Goal: Task Accomplishment & Management: Manage account settings

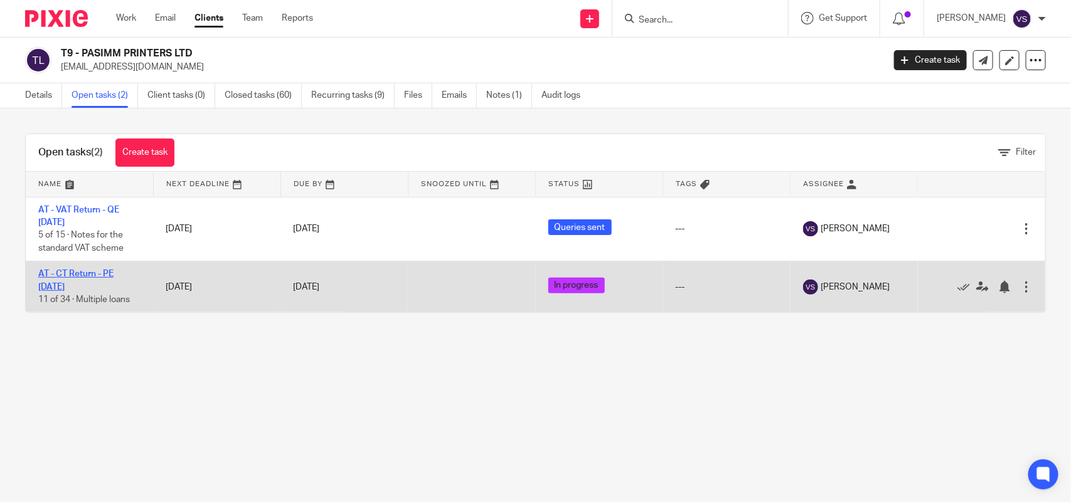
click at [92, 274] on link "AT - CT Return - PE [DATE]" at bounding box center [75, 280] width 75 height 21
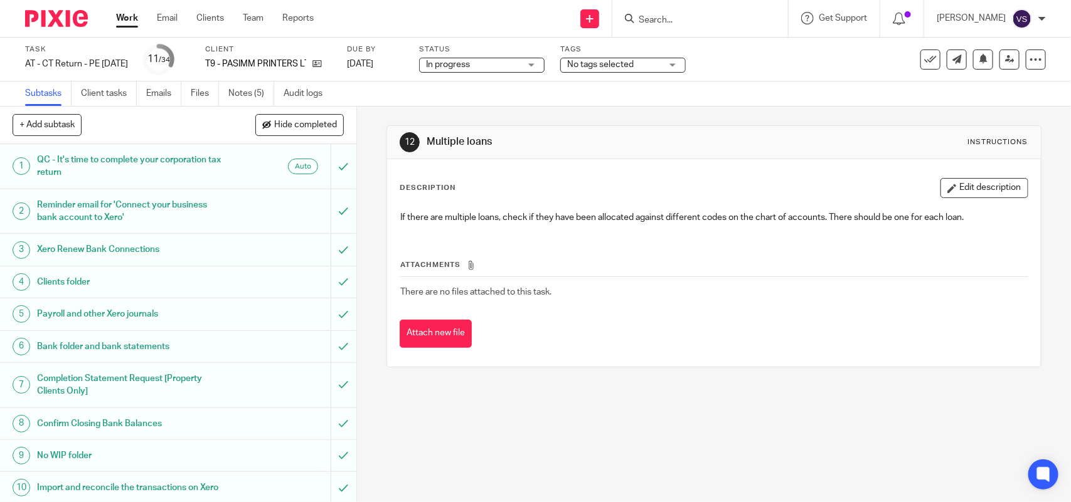
click at [512, 65] on span "In progress" at bounding box center [473, 64] width 94 height 13
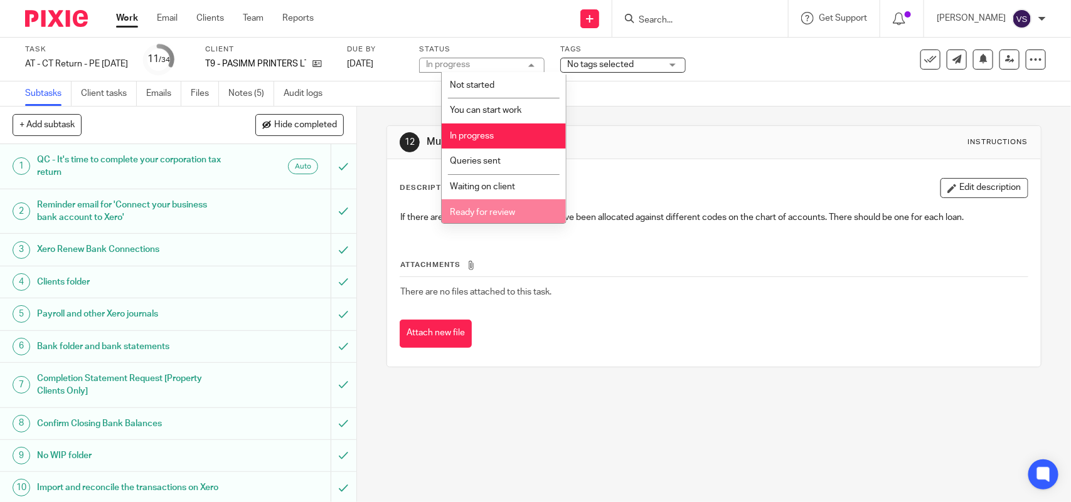
click at [532, 214] on li "Ready for review" at bounding box center [504, 212] width 124 height 26
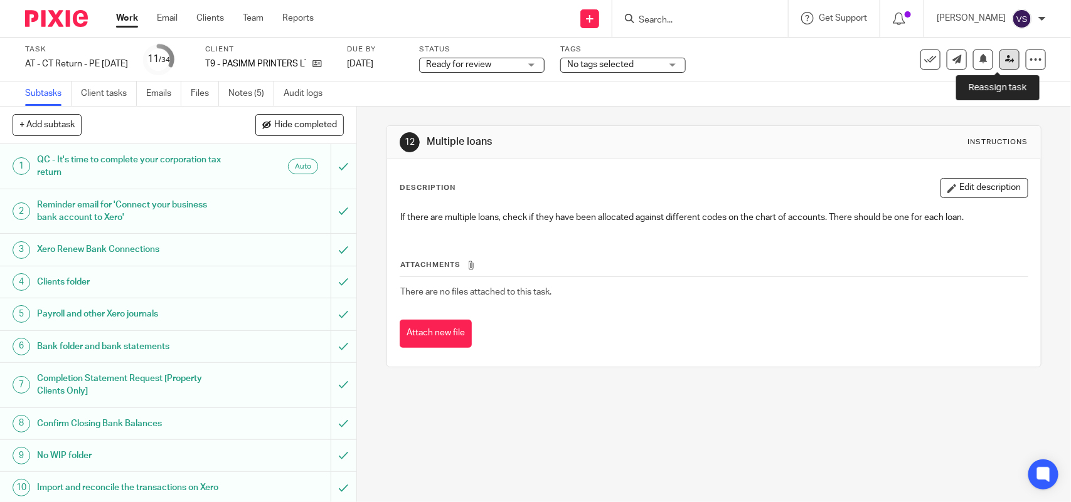
click at [1005, 56] on icon at bounding box center [1009, 59] width 9 height 9
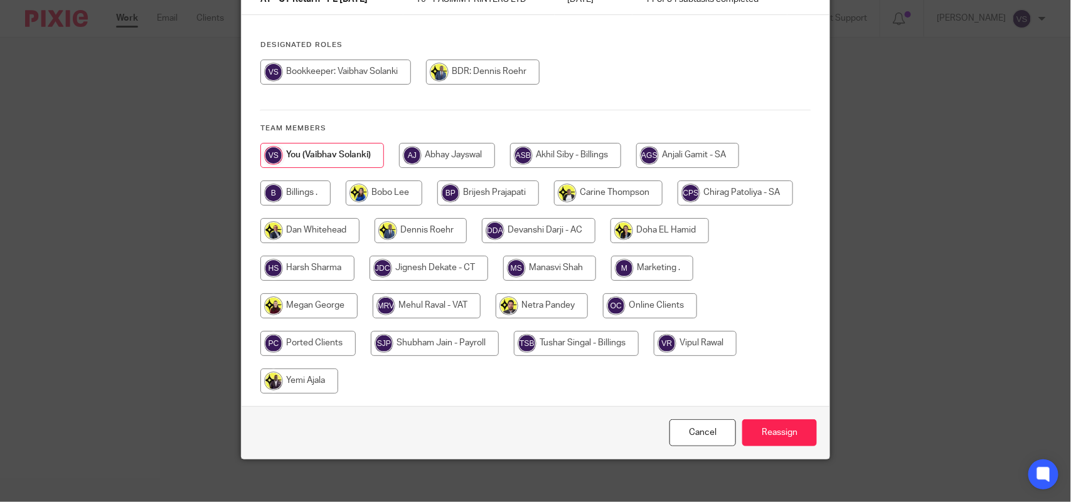
scroll to position [139, 0]
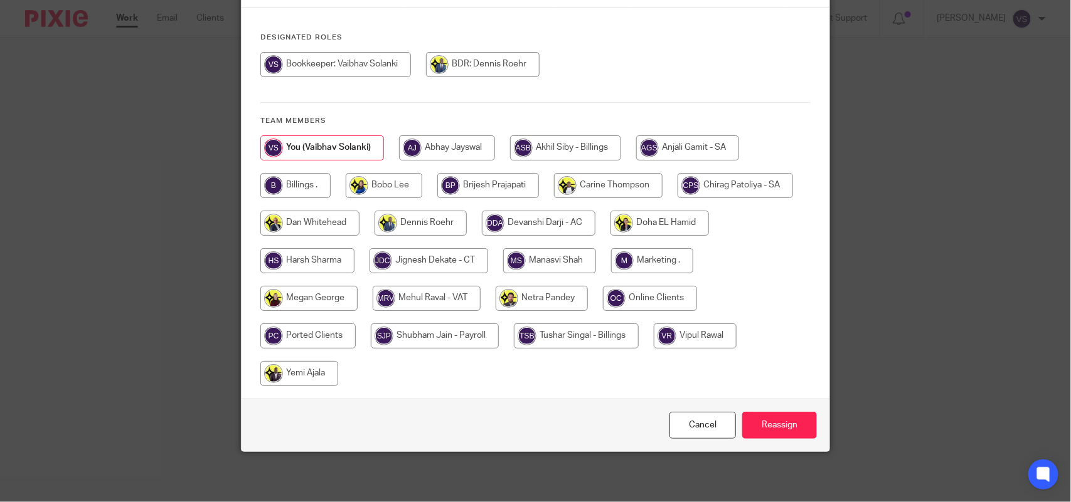
click at [450, 259] on input "radio" at bounding box center [428, 260] width 119 height 25
radio input "true"
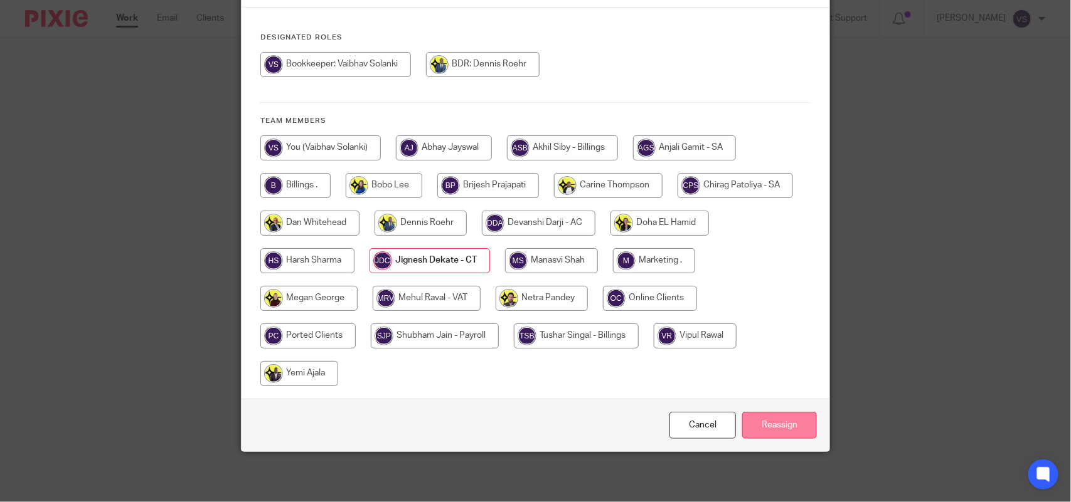
click at [770, 419] on input "Reassign" at bounding box center [779, 425] width 75 height 27
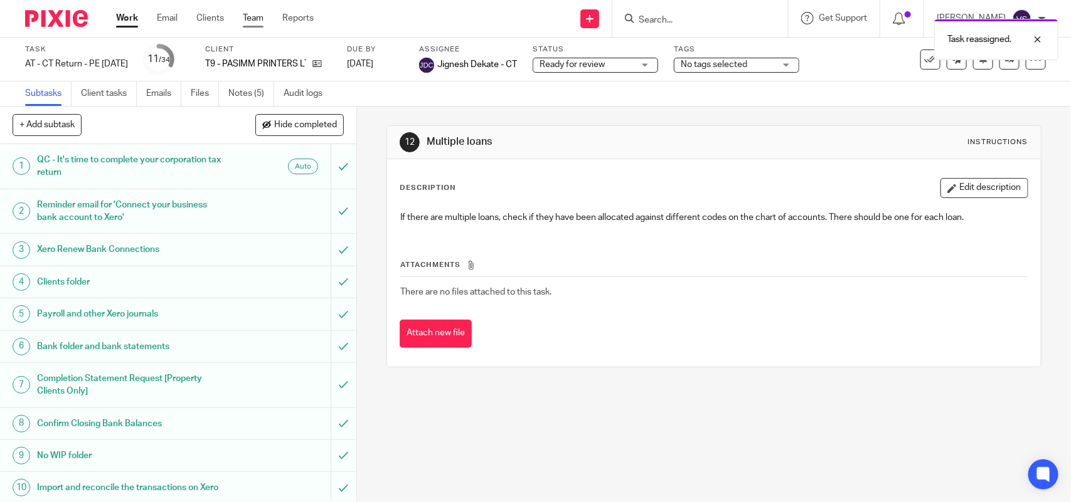
click at [254, 14] on link "Team" at bounding box center [253, 18] width 21 height 13
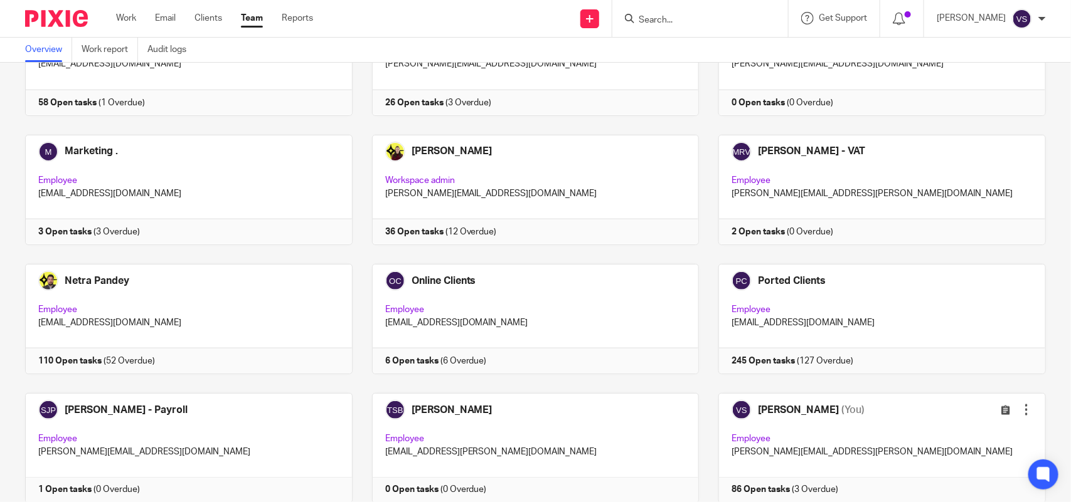
scroll to position [825, 0]
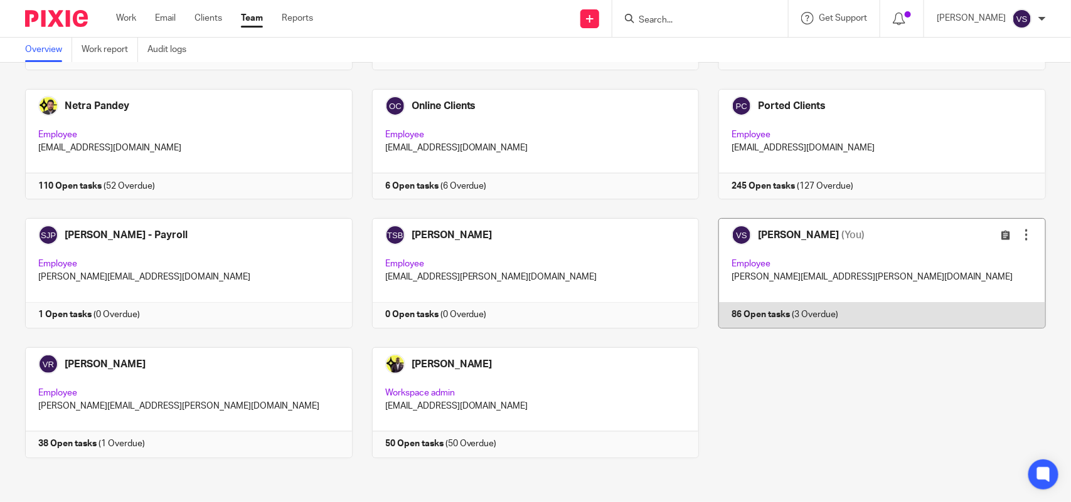
click at [875, 262] on link at bounding box center [872, 273] width 347 height 110
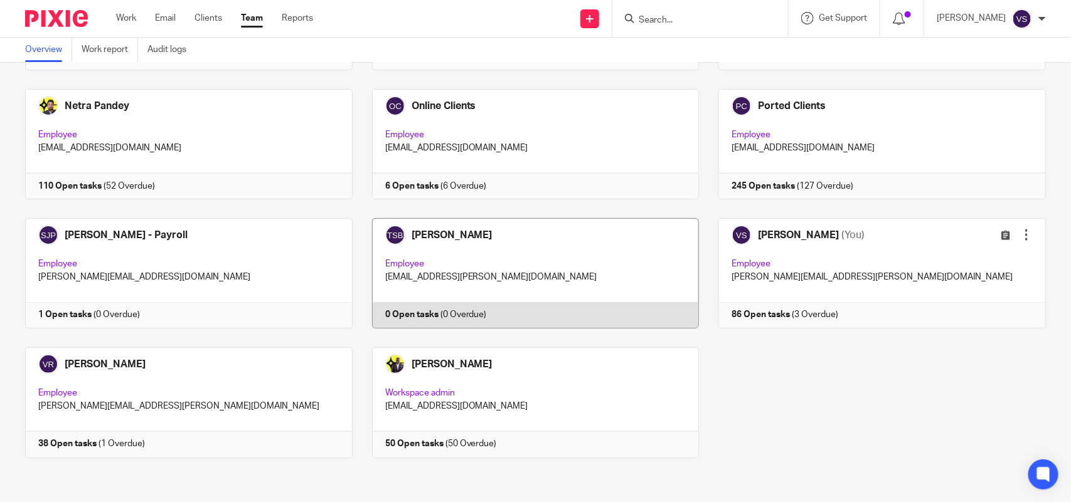
scroll to position [590, 0]
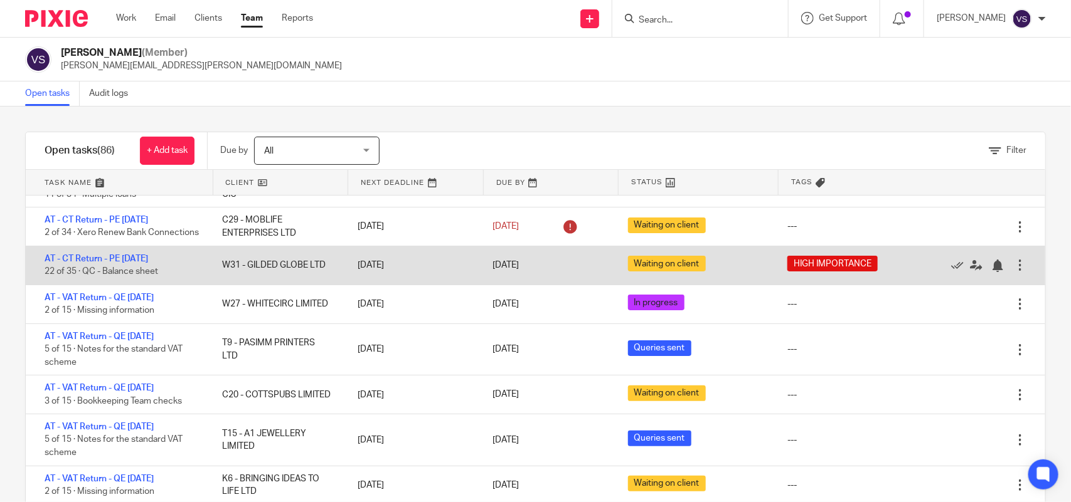
scroll to position [157, 0]
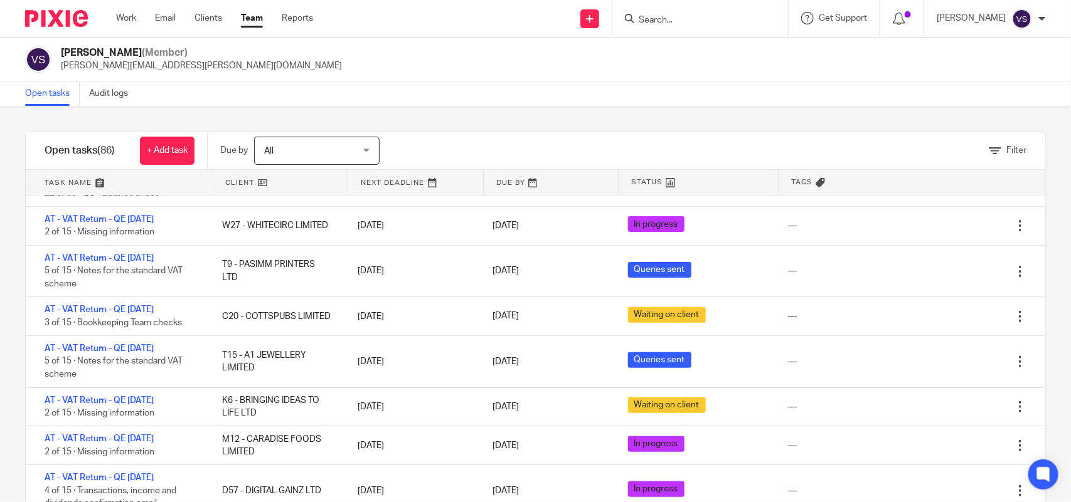
click at [689, 24] on input "Search" at bounding box center [693, 20] width 113 height 11
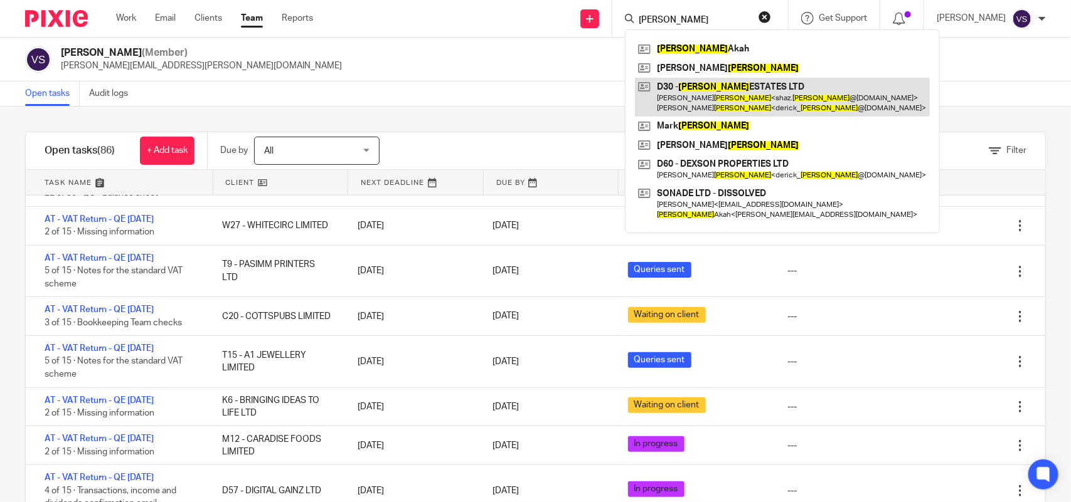
type input "DICKSON"
click at [803, 93] on link at bounding box center [782, 97] width 295 height 39
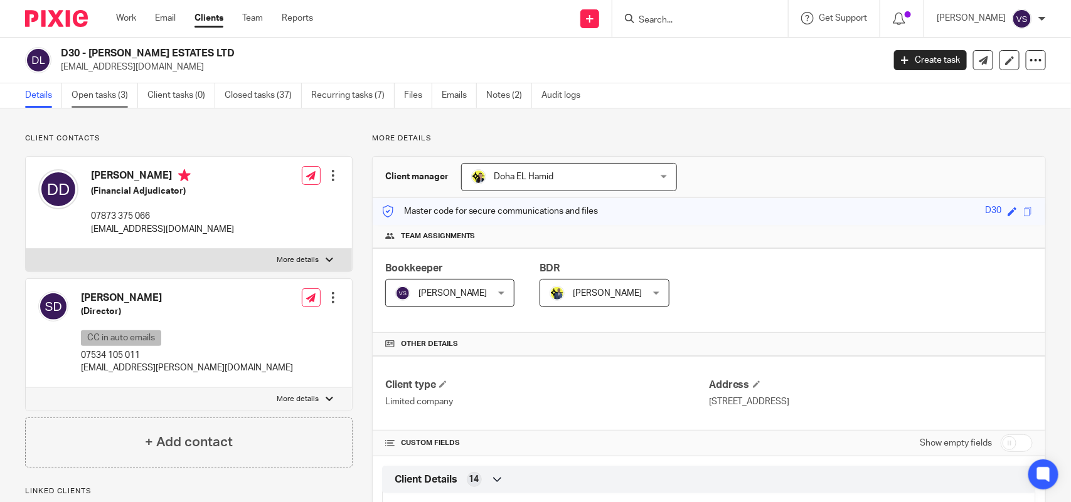
click at [98, 98] on link "Open tasks (3)" at bounding box center [104, 95] width 66 height 24
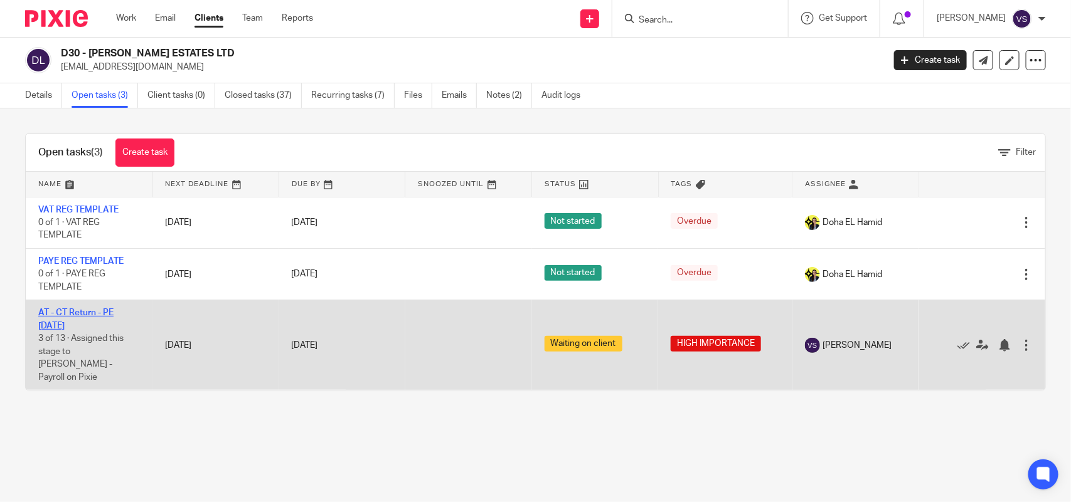
click at [95, 315] on link "AT - CT Return - PE [DATE]" at bounding box center [75, 319] width 75 height 21
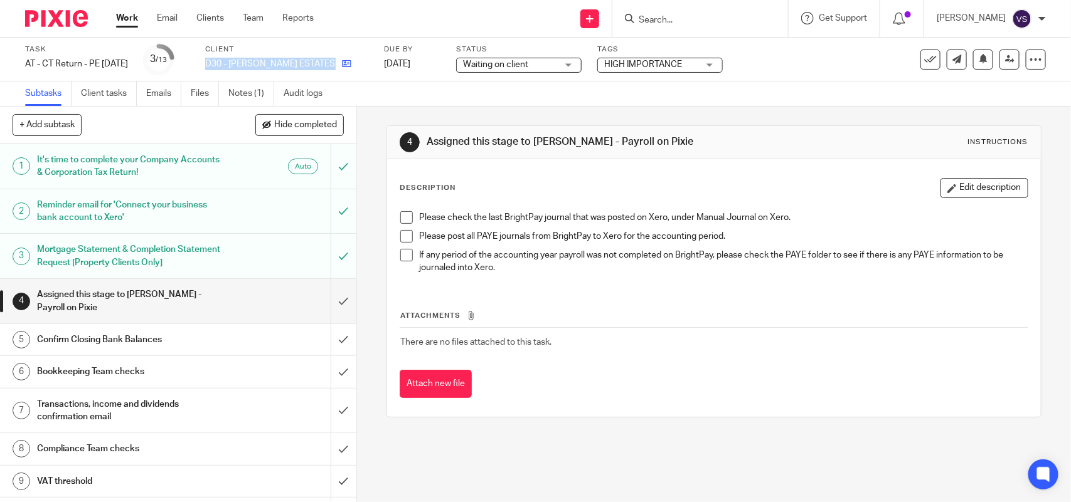
drag, startPoint x: 226, startPoint y: 61, endPoint x: 334, endPoint y: 63, distance: 107.9
click at [334, 63] on div "D30 - [PERSON_NAME] ESTATES LTD" at bounding box center [286, 64] width 163 height 13
copy div "D30 - [PERSON_NAME] ESTATES LTD"
click at [524, 65] on span "Waiting on client" at bounding box center [510, 64] width 94 height 13
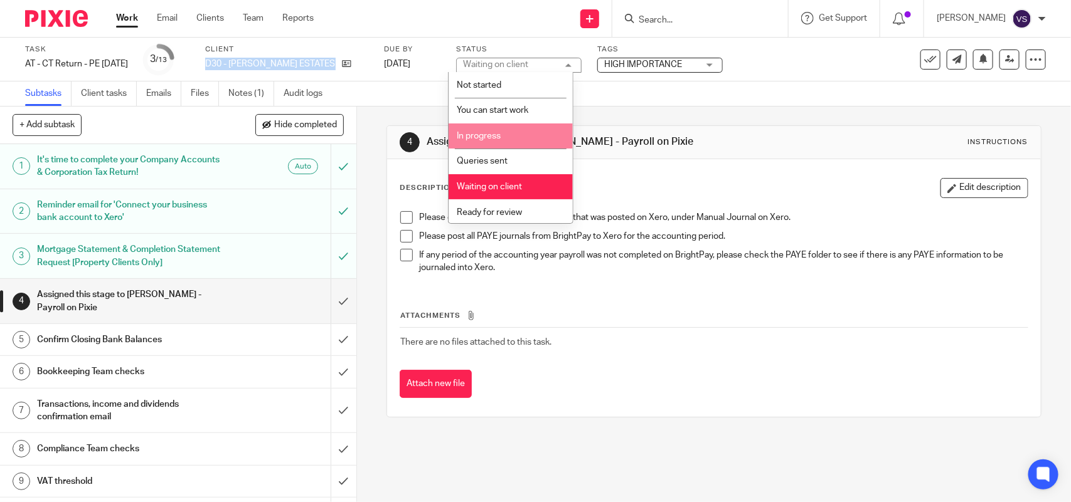
click at [534, 125] on li "In progress" at bounding box center [510, 137] width 124 height 26
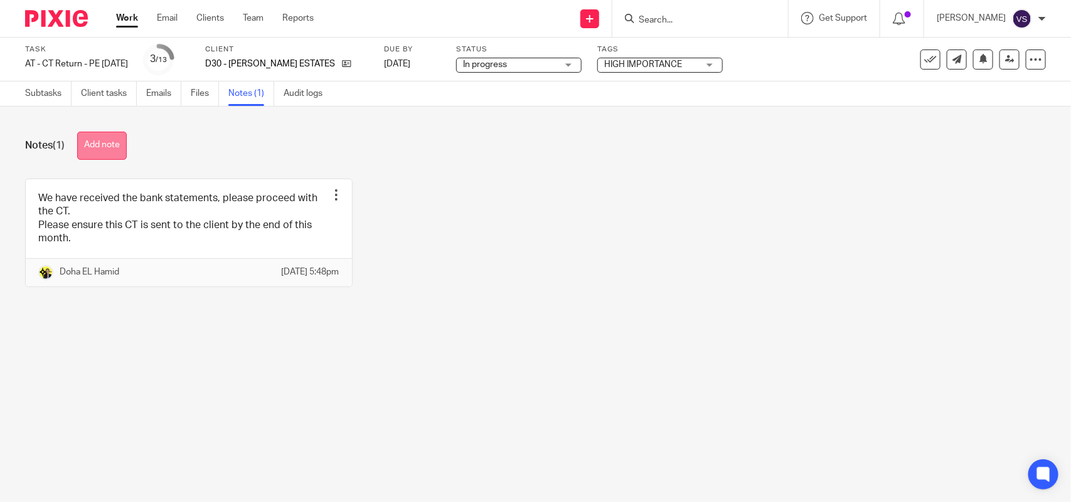
click at [103, 149] on button "Add note" at bounding box center [102, 146] width 50 height 28
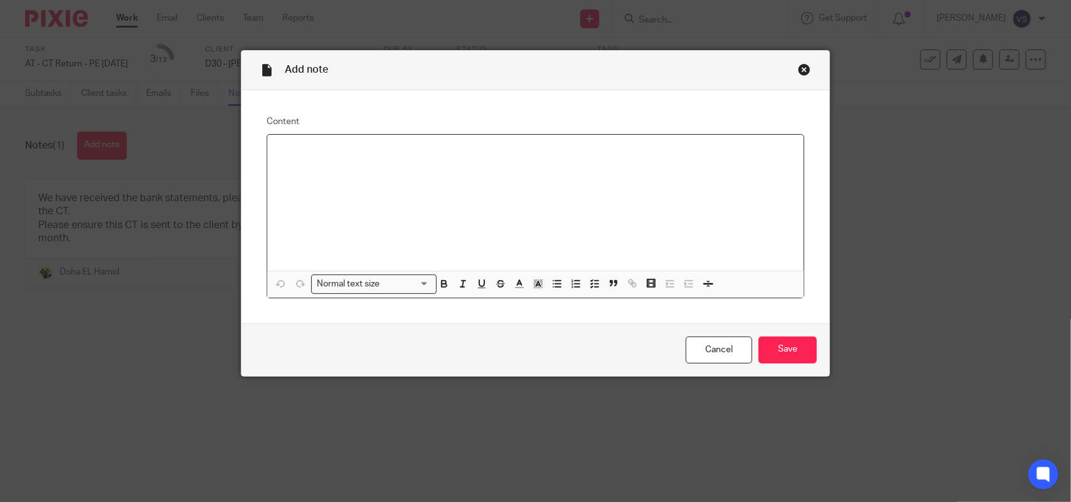
click at [370, 140] on div at bounding box center [535, 203] width 536 height 136
click at [788, 351] on input "Save" at bounding box center [787, 350] width 58 height 27
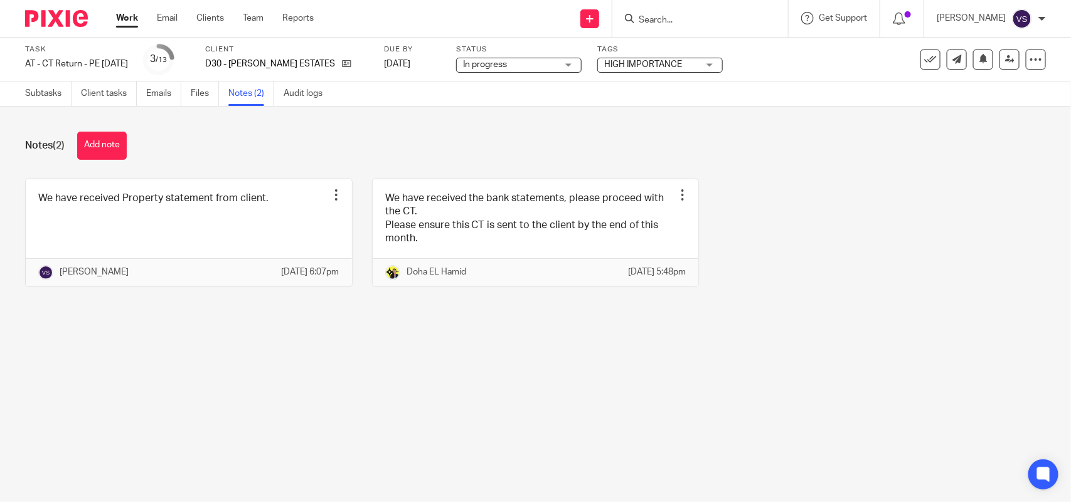
click at [474, 396] on main "Task AT - [GEOGRAPHIC_DATA] Return - PE [DATE] Save AT - [GEOGRAPHIC_DATA] Retu…" at bounding box center [535, 251] width 1071 height 502
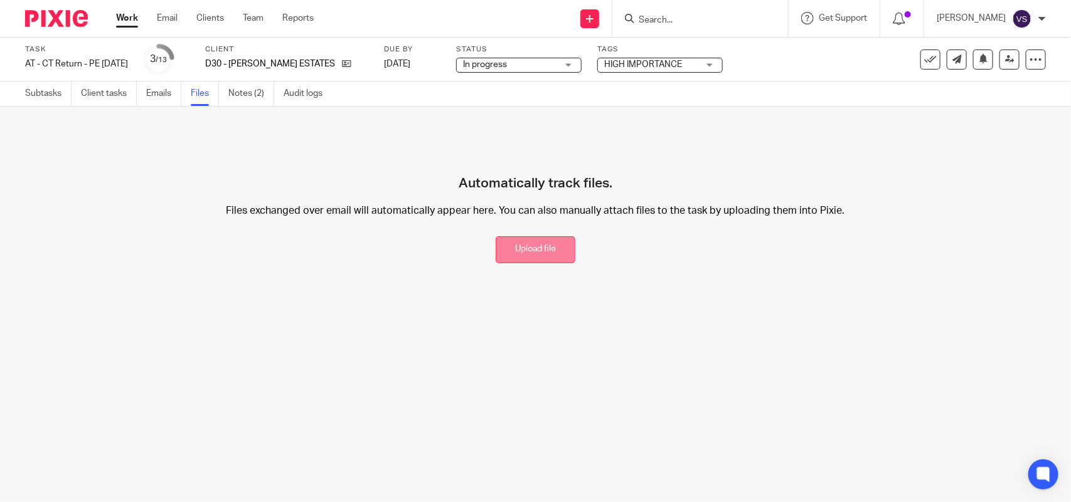
click at [524, 253] on button "Upload file" at bounding box center [535, 249] width 80 height 27
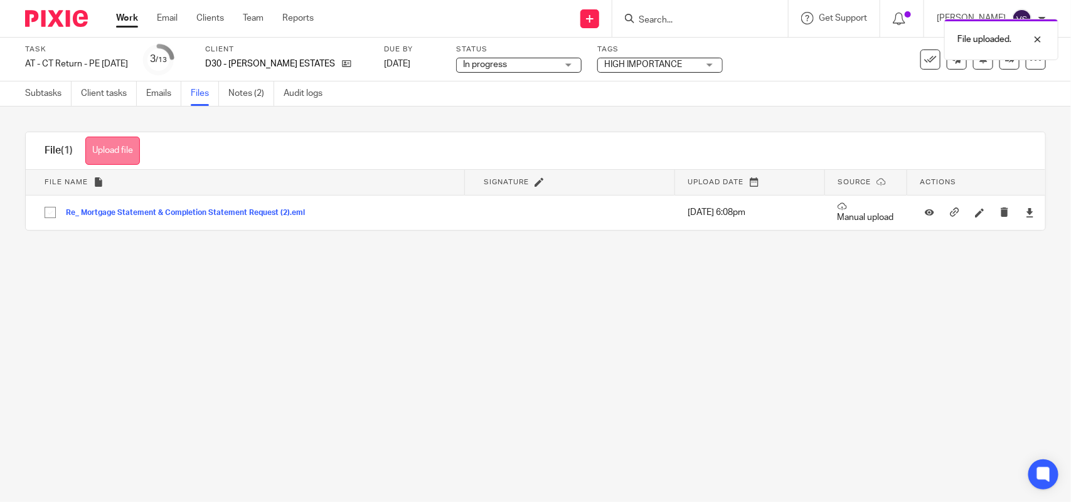
click at [97, 142] on button "Upload file" at bounding box center [112, 151] width 55 height 28
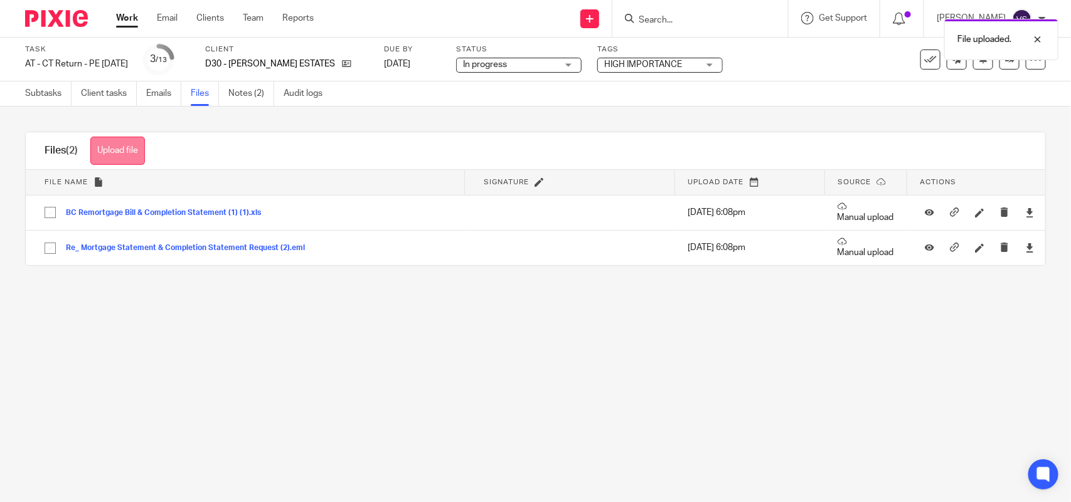
click at [141, 147] on button "Upload file" at bounding box center [117, 151] width 55 height 28
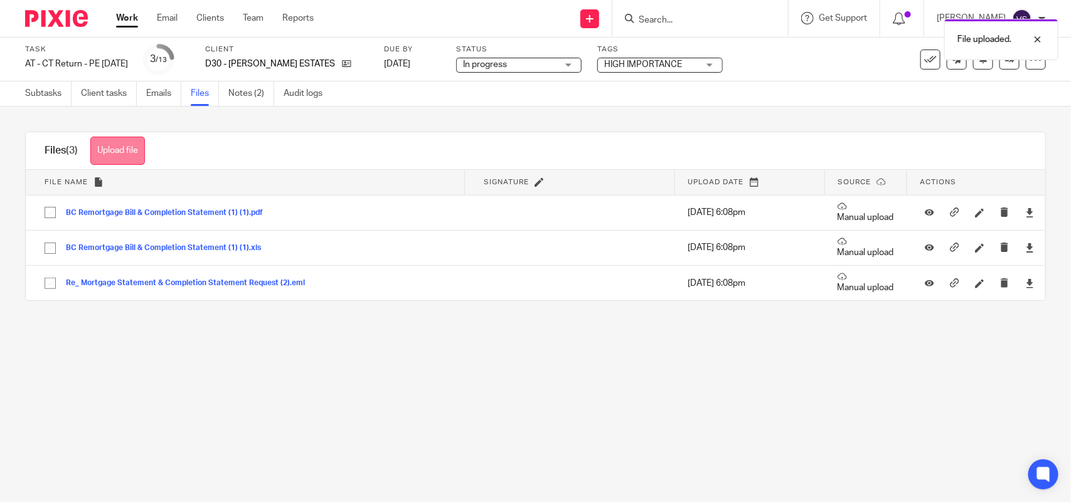
click at [124, 148] on button "Upload file" at bounding box center [117, 151] width 55 height 28
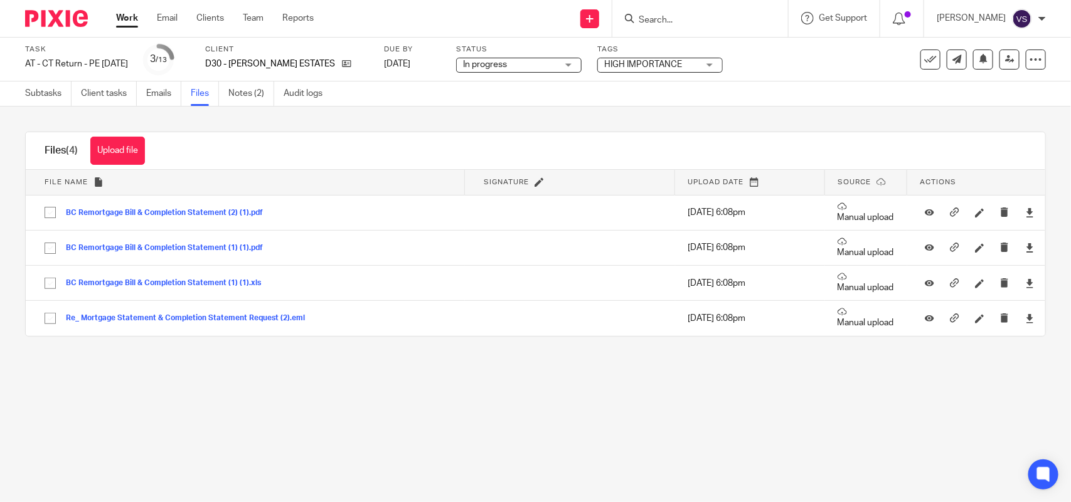
click at [682, 18] on input "Search" at bounding box center [693, 20] width 113 height 11
paste input "OF ARCHITECTURE LIMITED"
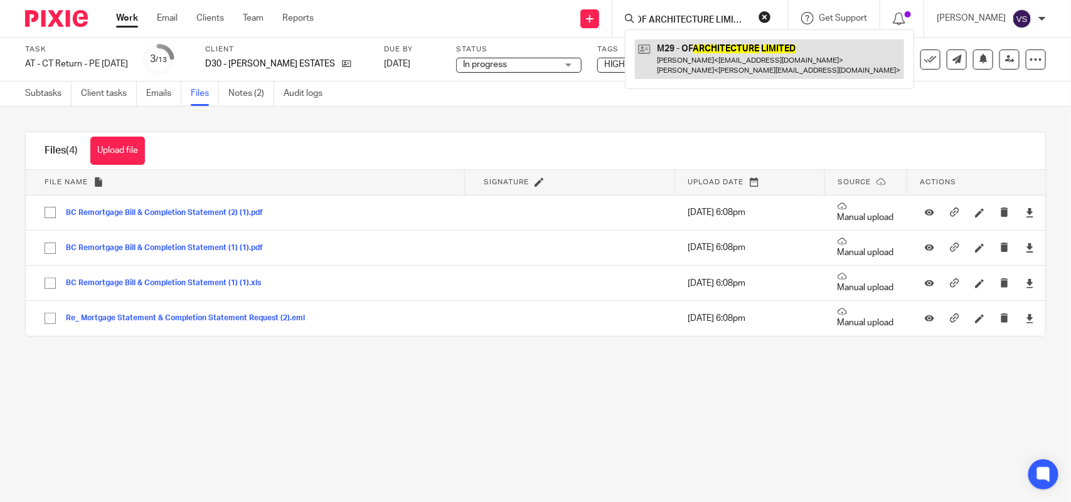
type input "OF ARCHITECTURE LIMITED"
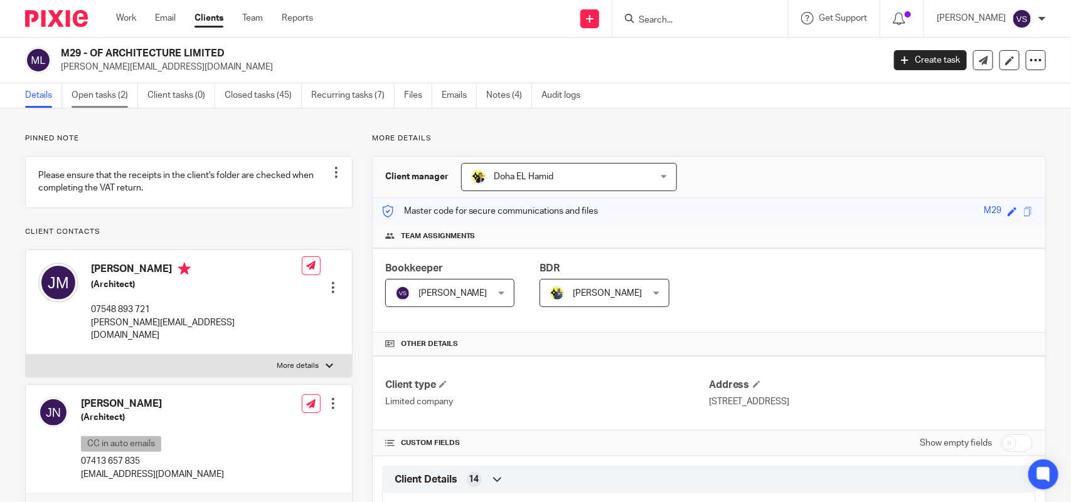
click at [109, 94] on link "Open tasks (2)" at bounding box center [104, 95] width 66 height 24
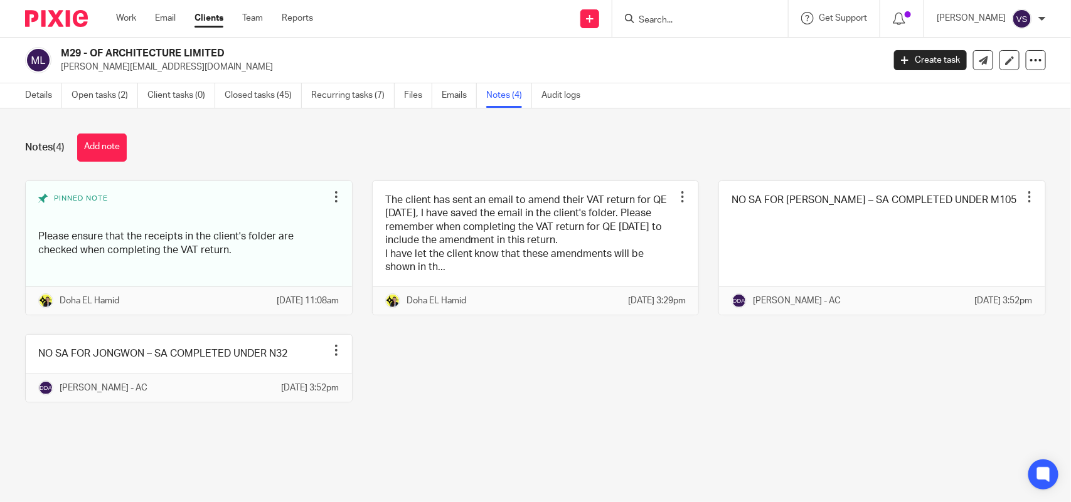
click at [105, 146] on button "Add note" at bounding box center [102, 148] width 50 height 28
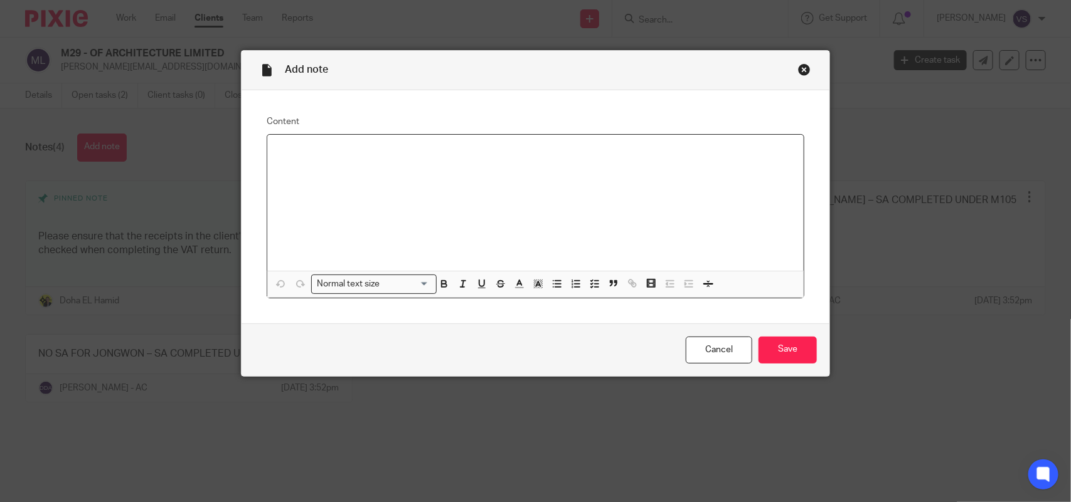
click at [334, 155] on p at bounding box center [535, 151] width 516 height 13
click at [366, 152] on p "We have client's shared rive link to check the VAT on expense" at bounding box center [535, 151] width 516 height 13
click at [530, 149] on p "We have client's sharedrive link to check the VAT on expense" at bounding box center [535, 151] width 516 height 13
drag, startPoint x: 378, startPoint y: 152, endPoint x: 336, endPoint y: 152, distance: 41.4
click at [336, 152] on p "We have client's sharedrive link to check the VAT on expense." at bounding box center [535, 151] width 516 height 13
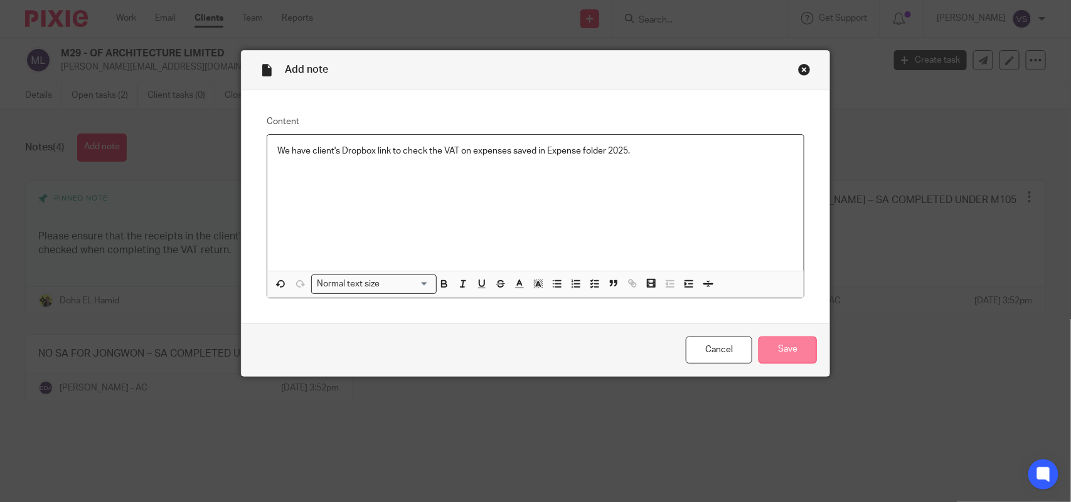
click at [793, 345] on input "Save" at bounding box center [787, 350] width 58 height 27
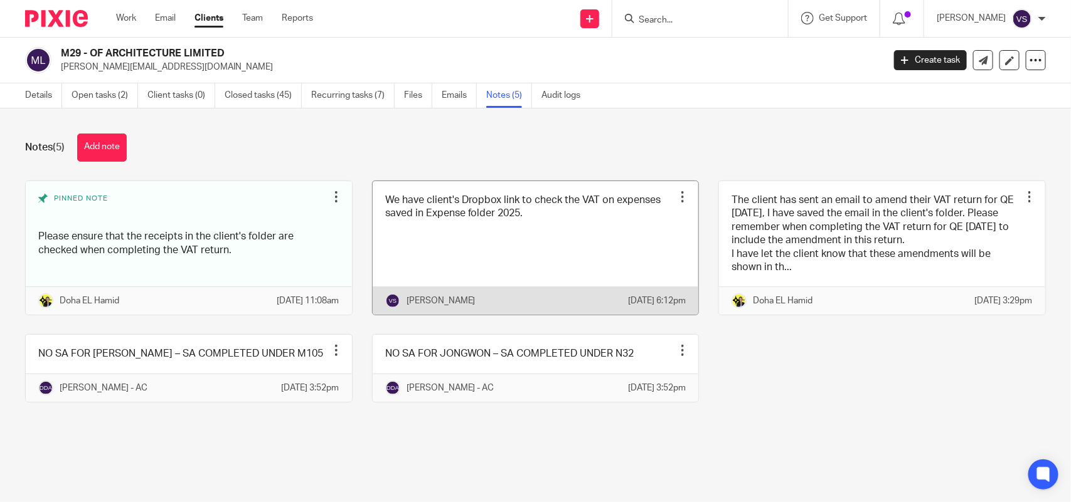
click at [556, 257] on link at bounding box center [536, 248] width 326 height 134
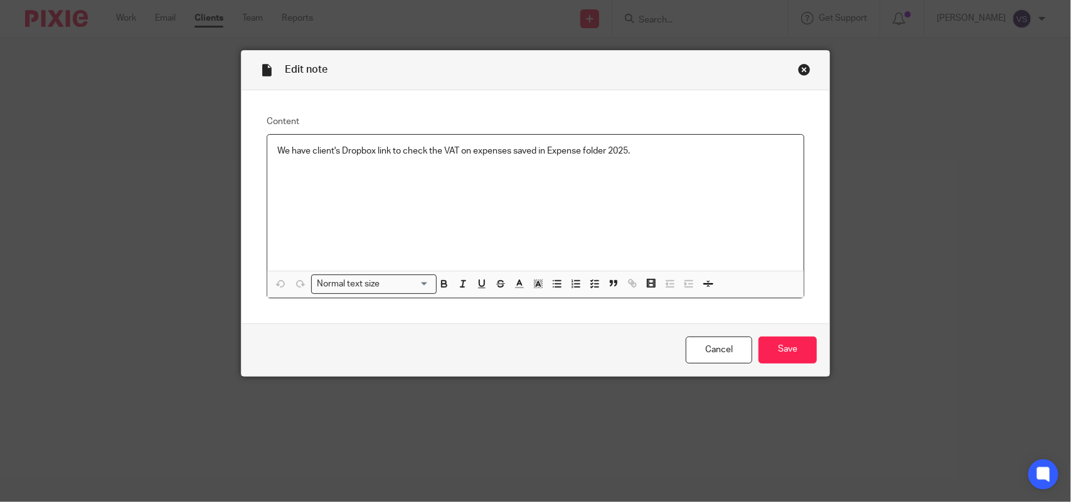
click at [544, 152] on p "We have client's Dropbox link to check the VAT on expenses saved in Expense fol…" at bounding box center [535, 151] width 516 height 13
drag, startPoint x: 726, startPoint y: 161, endPoint x: 274, endPoint y: 157, distance: 451.6
click at [274, 157] on div "We have client's Dropbox link to check the VAT on expenses saved in "Expense fo…" at bounding box center [535, 203] width 536 height 136
copy p "We have client's Dropbox link to check the VAT on expenses saved in "Expense fo…"
click at [505, 152] on p "We have client's Dropbox link to check the VAT on expenses saved in "Expense fo…" at bounding box center [535, 151] width 516 height 13
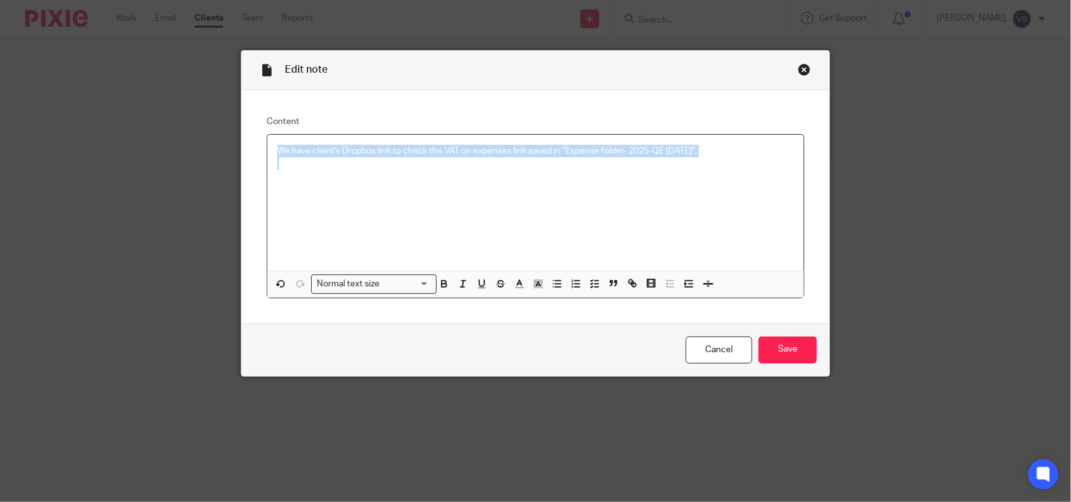
copy p "We have client's Dropbox link to check the VAT on expenses link saved in "Expen…"
click at [762, 346] on input "Save" at bounding box center [787, 350] width 58 height 27
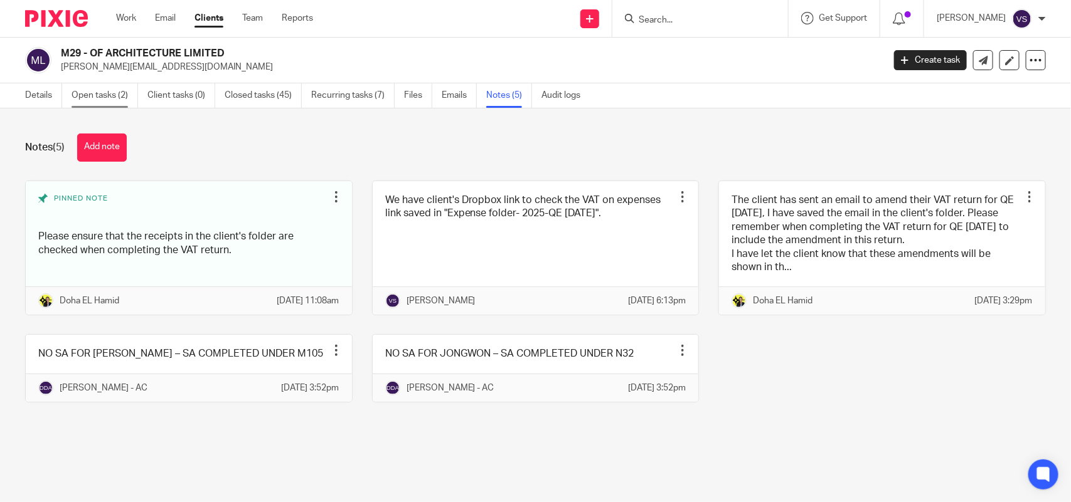
click at [101, 100] on link "Open tasks (2)" at bounding box center [104, 95] width 66 height 24
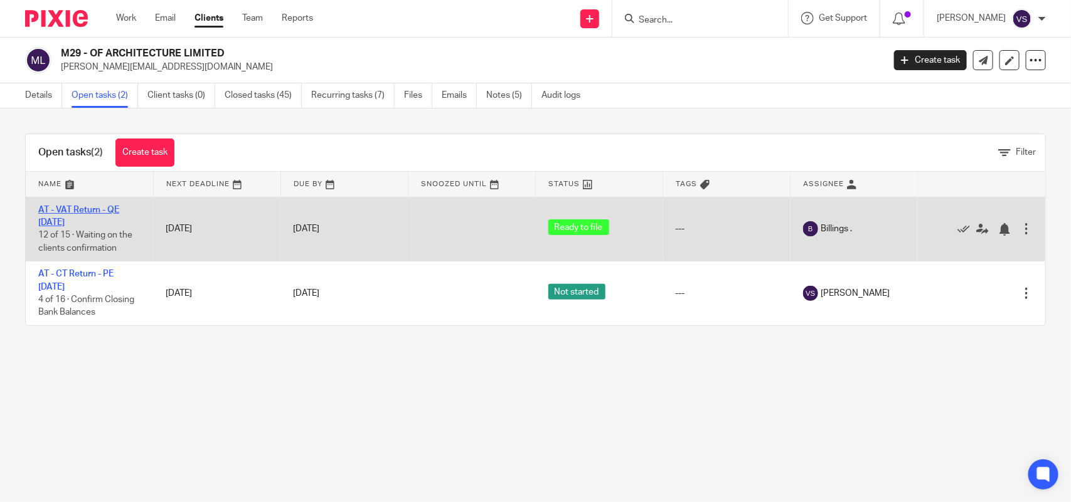
click at [96, 209] on link "AT - VAT Return - QE [DATE]" at bounding box center [78, 216] width 81 height 21
